Goal: Task Accomplishment & Management: Use online tool/utility

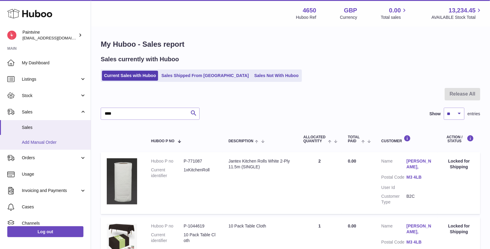
click at [52, 140] on span "Add Manual Order" at bounding box center [54, 143] width 64 height 6
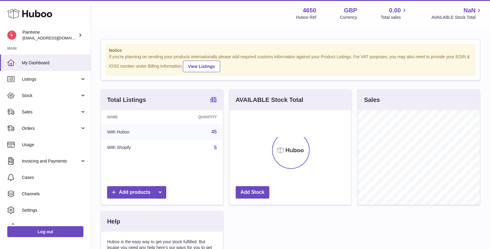
scroll to position [94, 122]
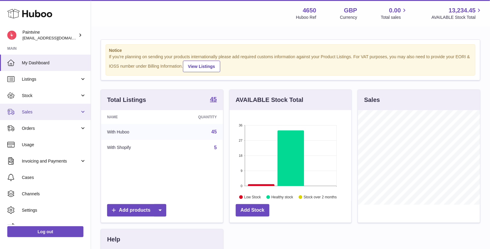
click at [41, 111] on span "Sales" at bounding box center [51, 112] width 58 height 6
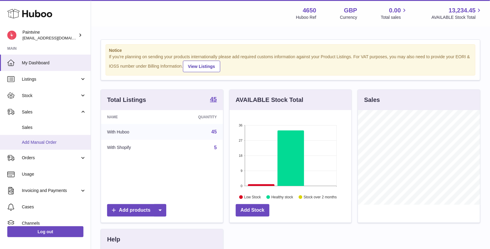
click at [44, 139] on link "Add Manual Order" at bounding box center [45, 142] width 91 height 15
